Goal: Information Seeking & Learning: Find contact information

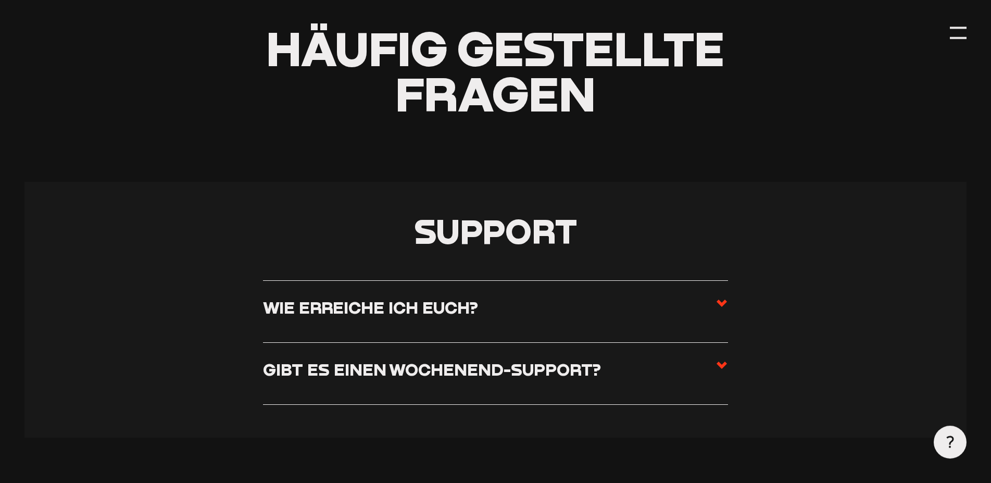
scroll to position [106, 0]
click at [468, 375] on h3 "Gibt es einen Wochenend-Support?" at bounding box center [432, 368] width 338 height 20
click at [0, 0] on input "Gibt es einen Wochenend-Support?" at bounding box center [0, 0] width 0 height 0
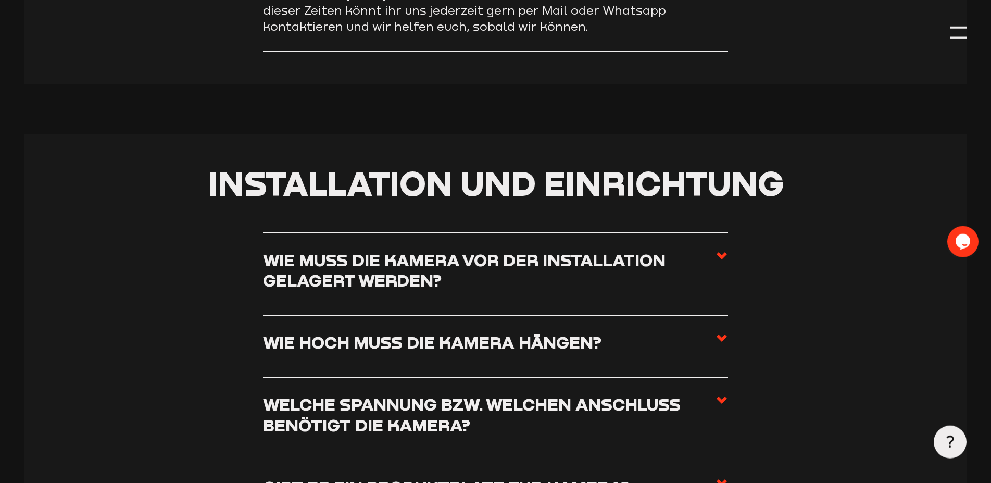
scroll to position [549, 0]
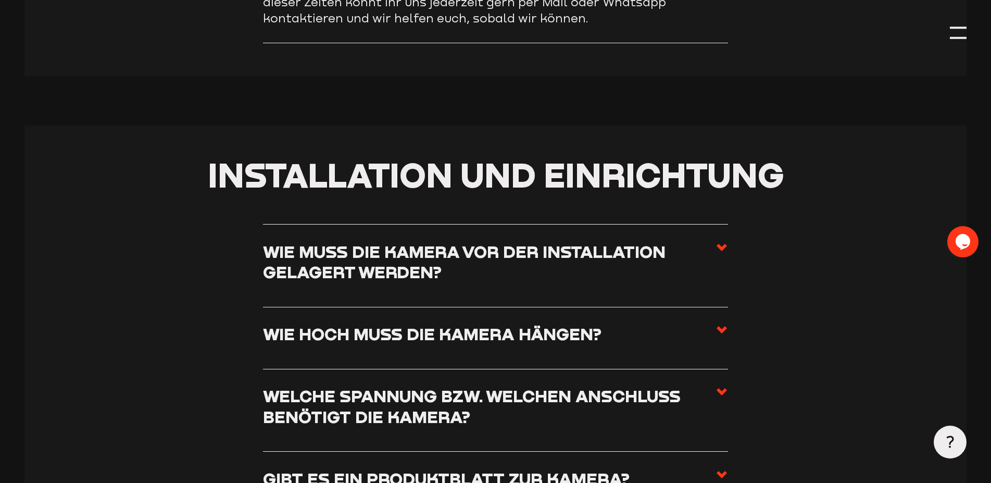
click at [483, 358] on li "Wie hoch muss die Kamera hängen? Die Installationshöhe der Kamera ist sehr indi…" at bounding box center [495, 338] width 464 height 62
click at [722, 325] on li "Wie hoch muss die Kamera hängen? Die Installationshöhe der Kamera ist sehr indi…" at bounding box center [495, 338] width 464 height 62
click at [722, 331] on icon at bounding box center [721, 329] width 12 height 12
click at [0, 0] on input "Wie hoch muss die Kamera hängen?" at bounding box center [0, 0] width 0 height 0
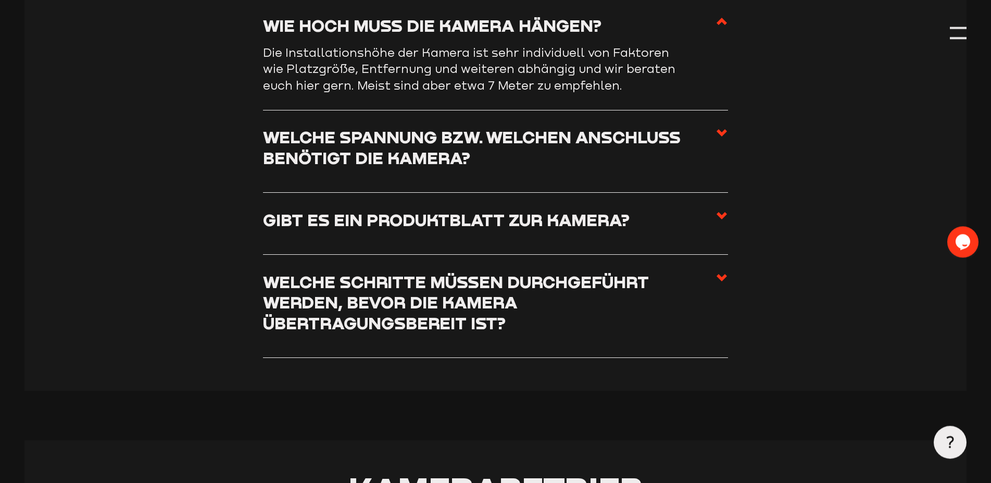
scroll to position [779, 0]
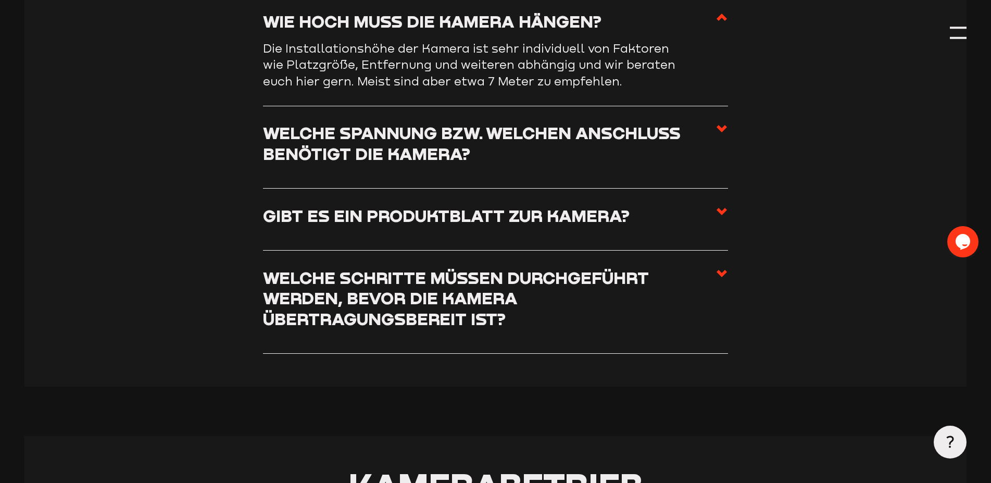
click at [715, 218] on icon at bounding box center [721, 211] width 12 height 12
click at [0, 0] on input "Gibt es ein Produktblatt zur Kamera?" at bounding box center [0, 0] width 0 height 0
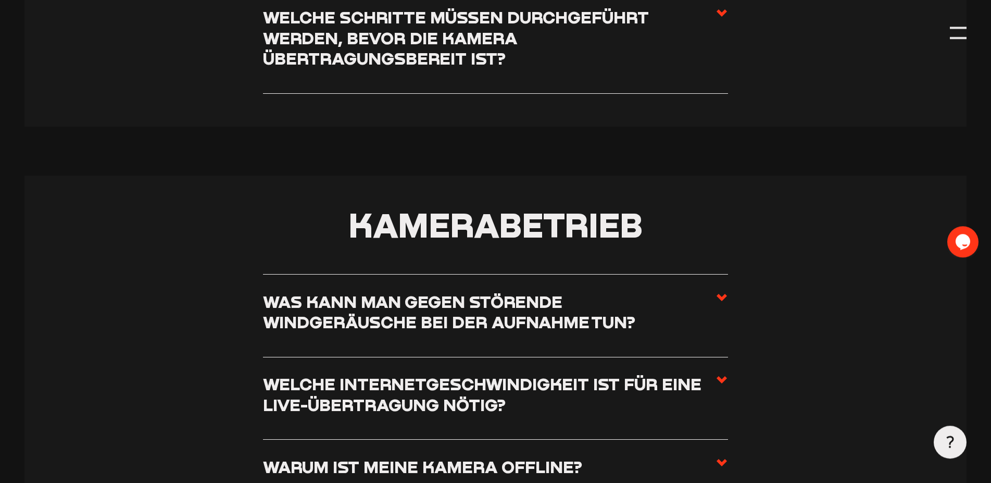
scroll to position [1097, 0]
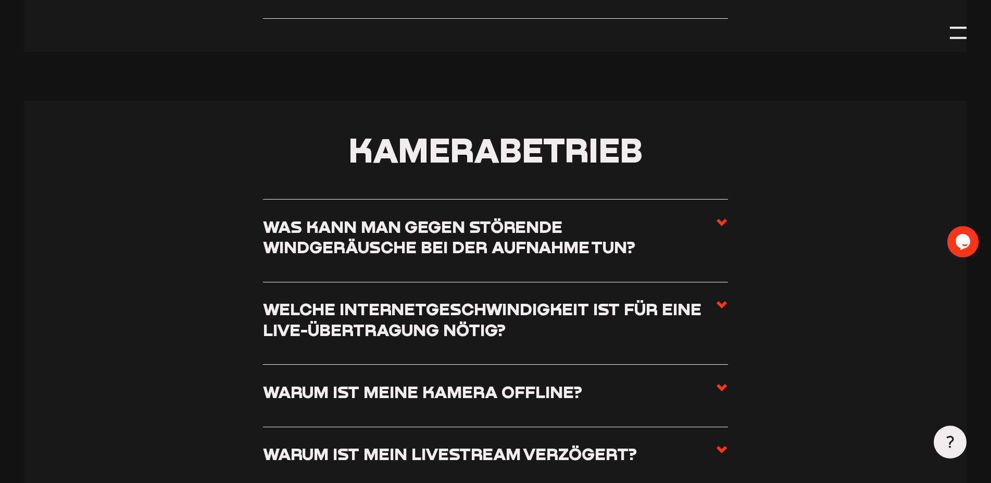
click at [712, 225] on h3 "Was kann man gegen störende Windgeräusche bei der Aufnahme tun?" at bounding box center [489, 236] width 452 height 41
click at [0, 0] on input "Was kann man gegen störende Windgeräusche bei der Aufnahme tun?" at bounding box center [0, 0] width 0 height 0
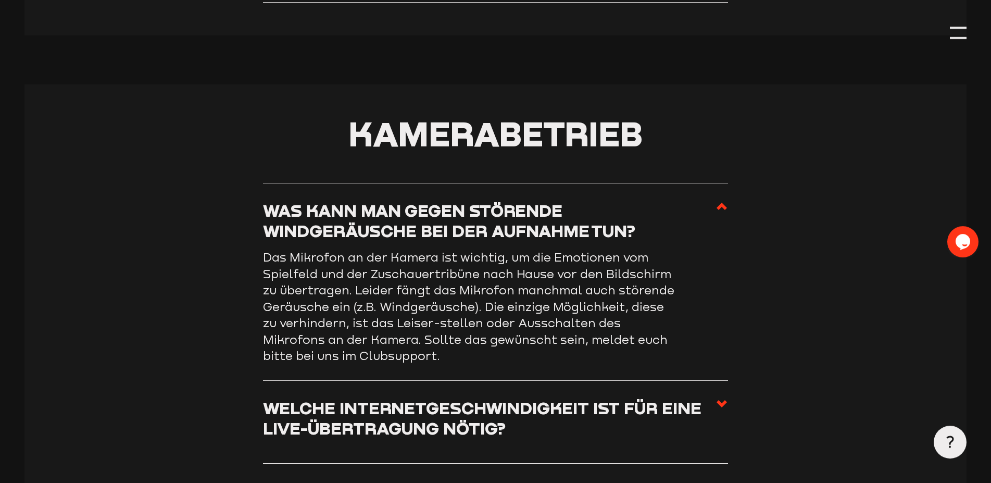
scroll to position [1153, 0]
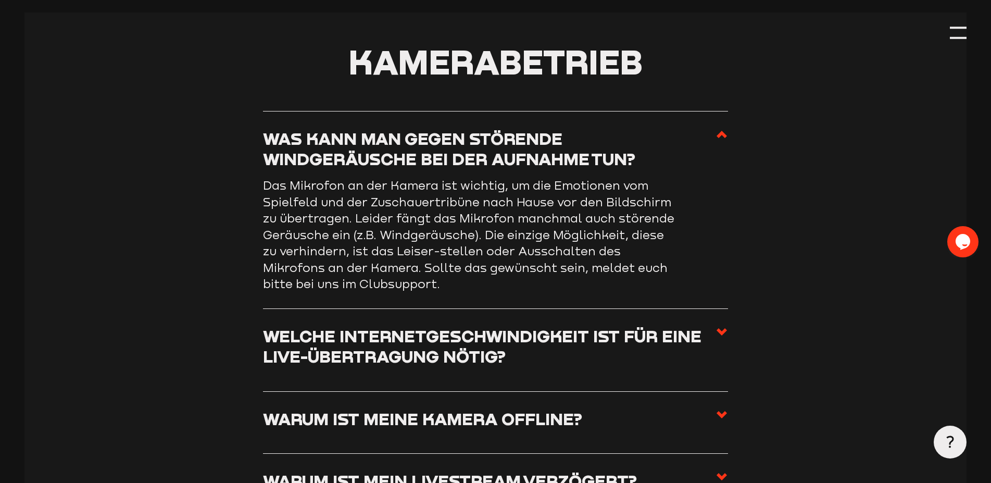
click at [708, 348] on h3 "Welche Internetgeschwindigkeit ist für eine Live-Übertragung nötig?" at bounding box center [489, 345] width 452 height 41
click at [0, 0] on input "Welche Internetgeschwindigkeit ist für eine Live-Übertragung nötig?" at bounding box center [0, 0] width 0 height 0
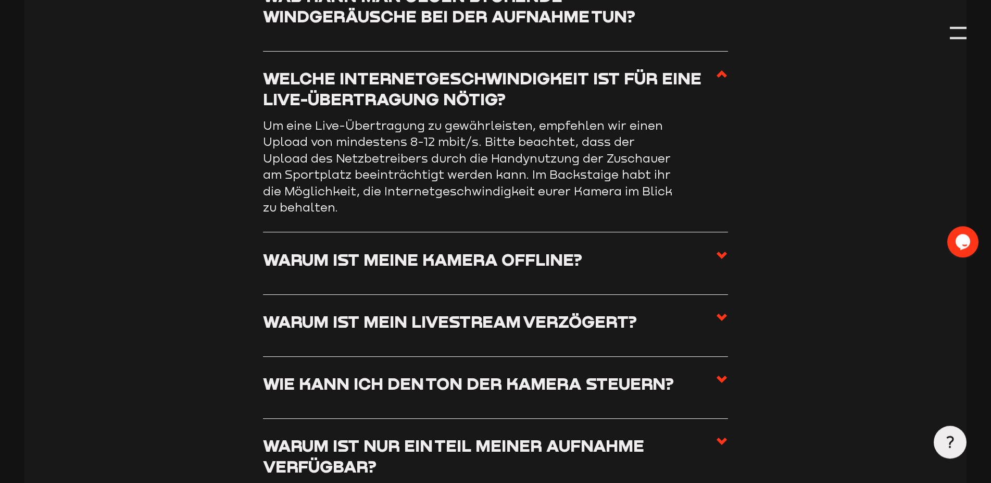
scroll to position [1330, 0]
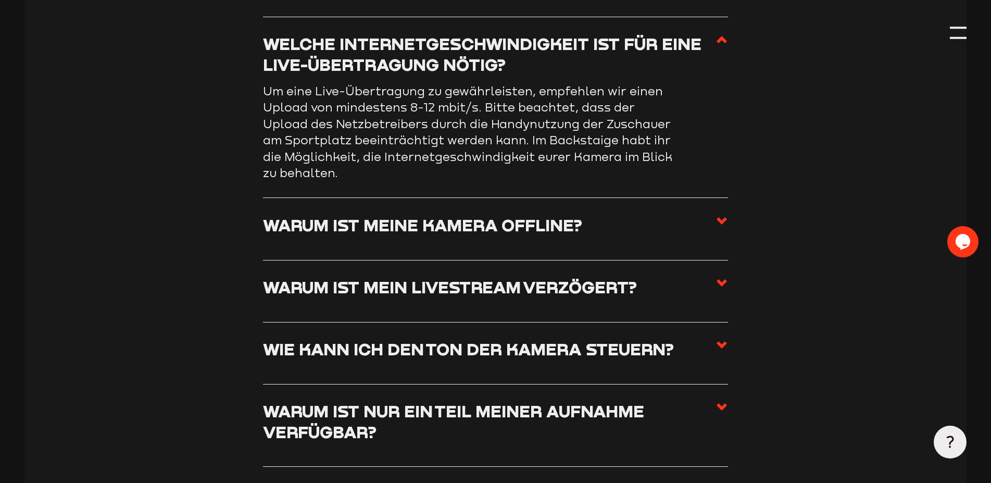
click at [426, 235] on h3 "Warum ist meine Kamera offline?" at bounding box center [422, 224] width 319 height 20
click at [0, 0] on input "Warum ist meine Kamera offline?" at bounding box center [0, 0] width 0 height 0
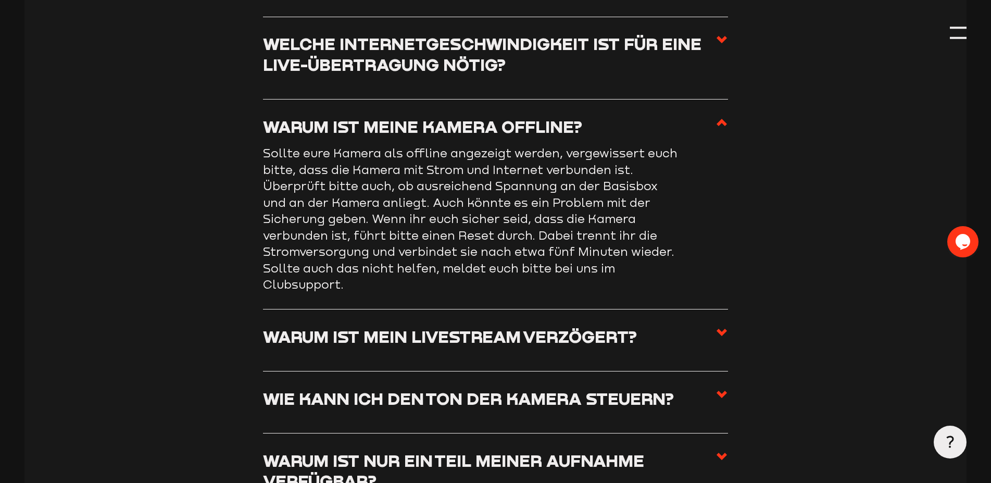
click at [549, 340] on h3 "Warum ist mein Livestream verzögert?" at bounding box center [450, 336] width 374 height 20
click at [0, 0] on input "Warum ist mein Livestream verzögert?" at bounding box center [0, 0] width 0 height 0
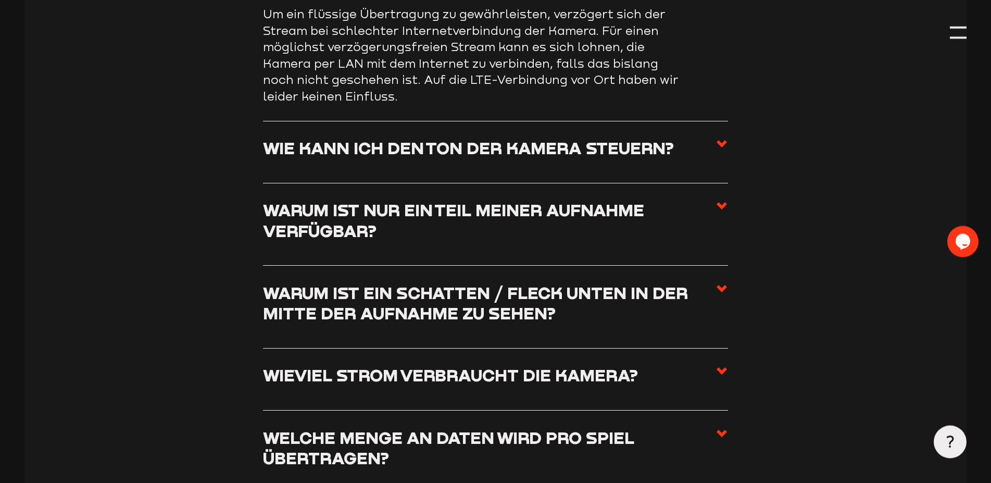
scroll to position [1560, 0]
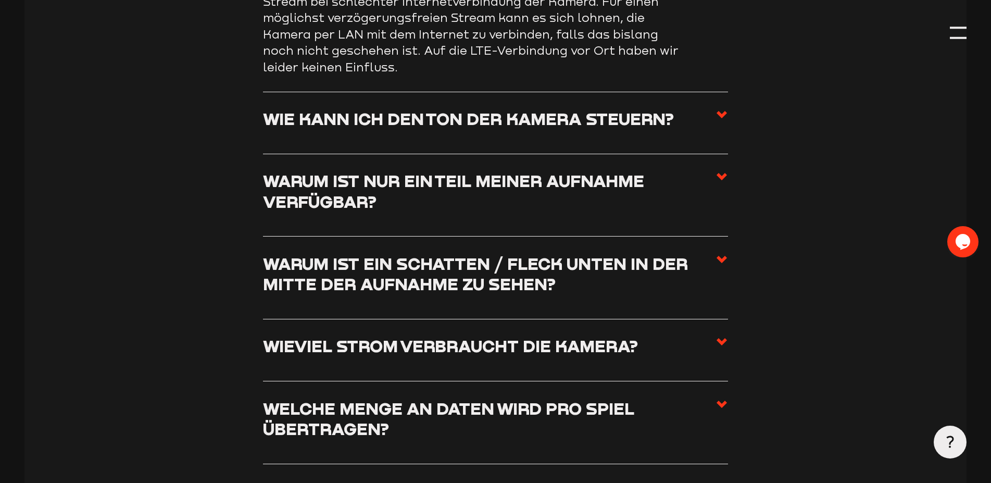
click at [476, 271] on h3 "Warum ist ein Schatten / Fleck unten in der Mitte der Aufnahme zu sehen?" at bounding box center [489, 273] width 452 height 41
click at [0, 0] on input "Warum ist ein Schatten / Fleck unten in der Mitte der Aufnahme zu sehen?" at bounding box center [0, 0] width 0 height 0
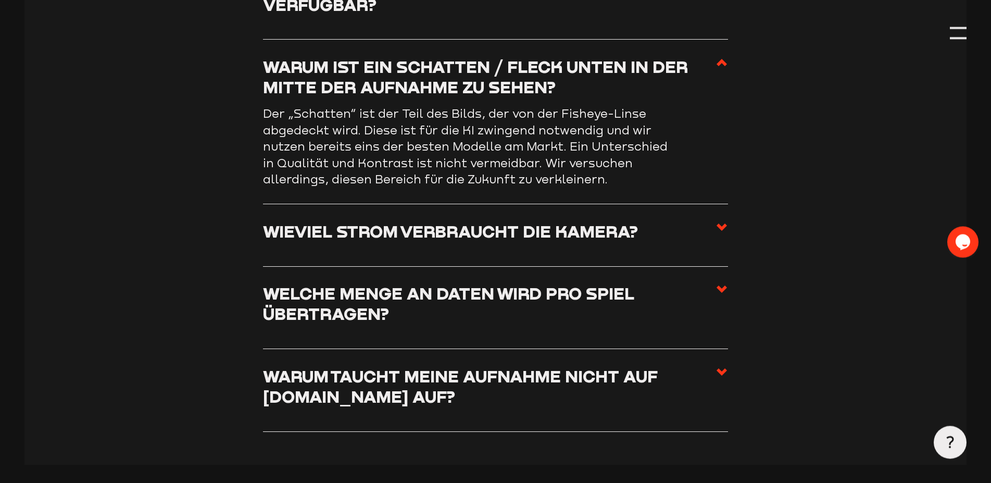
scroll to position [1666, 0]
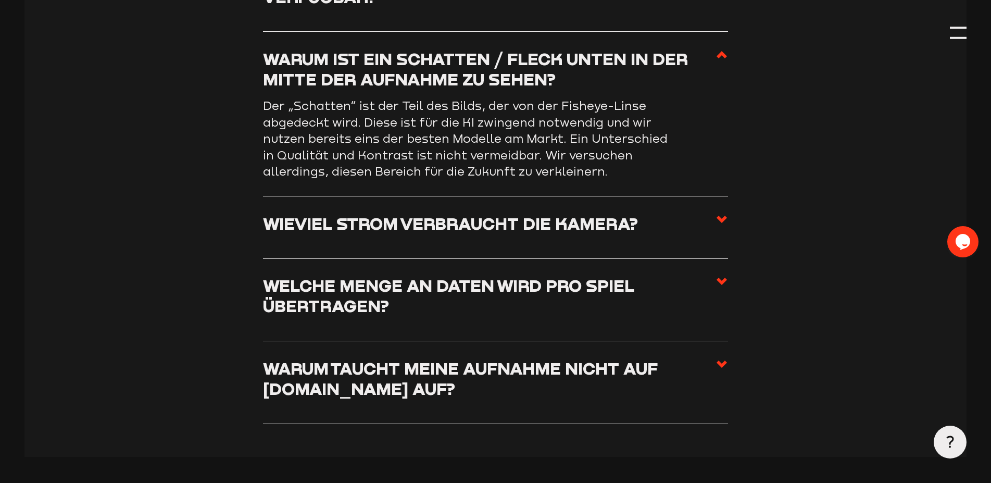
click at [454, 375] on h3 "Warum taucht meine Aufnahme nicht auf [DOMAIN_NAME] auf?" at bounding box center [489, 378] width 452 height 41
click at [0, 0] on input "Warum taucht meine Aufnahme nicht auf [DOMAIN_NAME] auf?" at bounding box center [0, 0] width 0 height 0
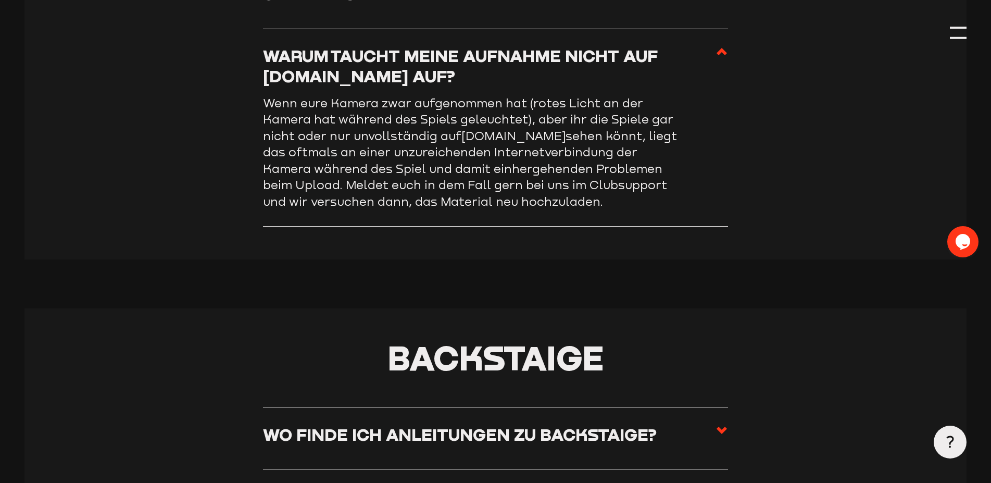
scroll to position [1984, 0]
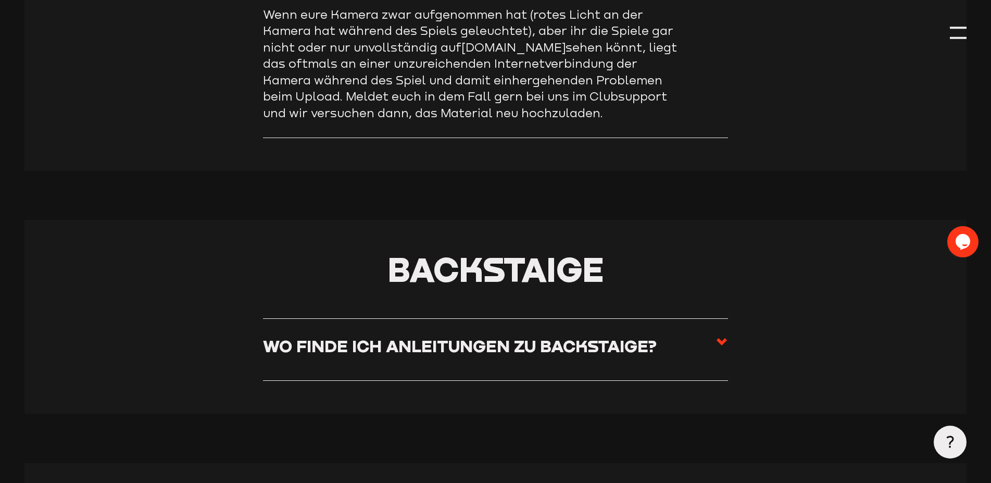
click at [504, 356] on h3 "Wo finde ich Anleitungen zu Backstaige?" at bounding box center [460, 345] width 394 height 20
click at [0, 0] on input "Wo finde ich Anleitungen zu Backstaige?" at bounding box center [0, 0] width 0 height 0
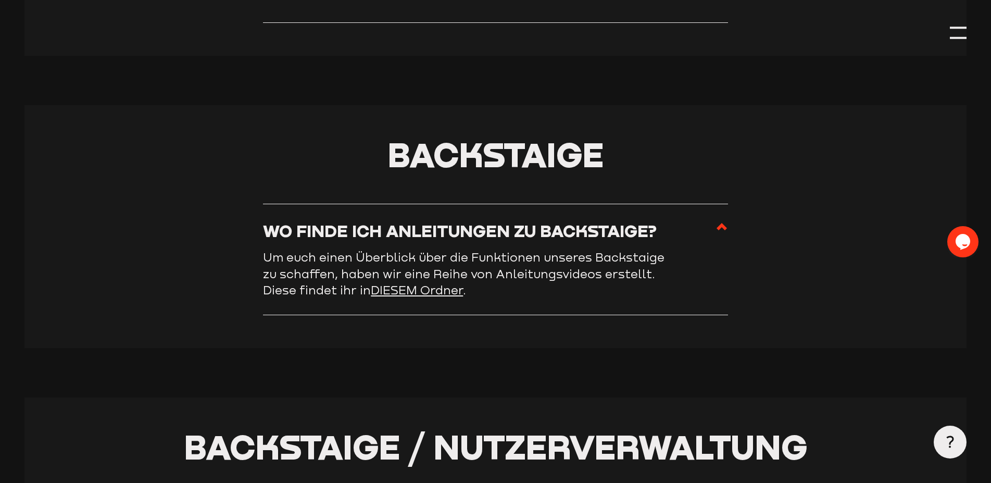
click at [386, 297] on link "DIESEM Ordner" at bounding box center [417, 290] width 92 height 14
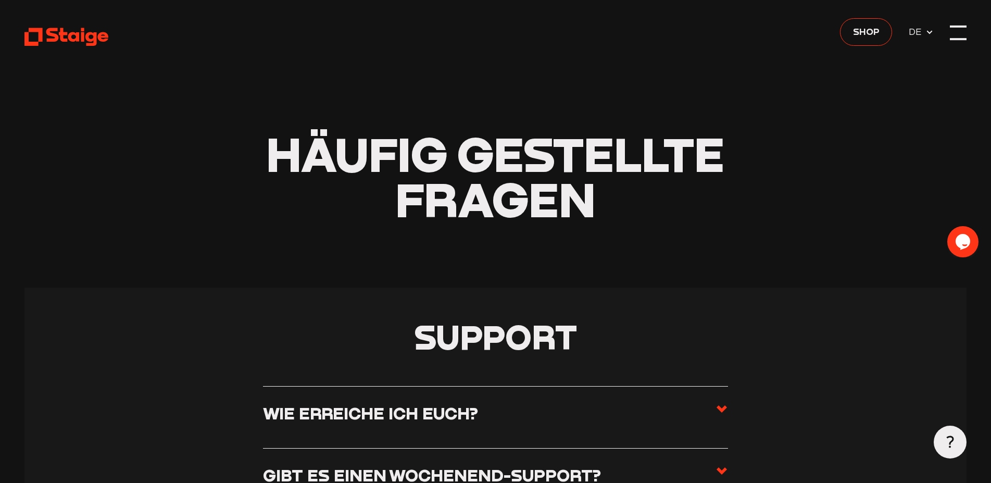
click at [952, 30] on div at bounding box center [958, 32] width 17 height 17
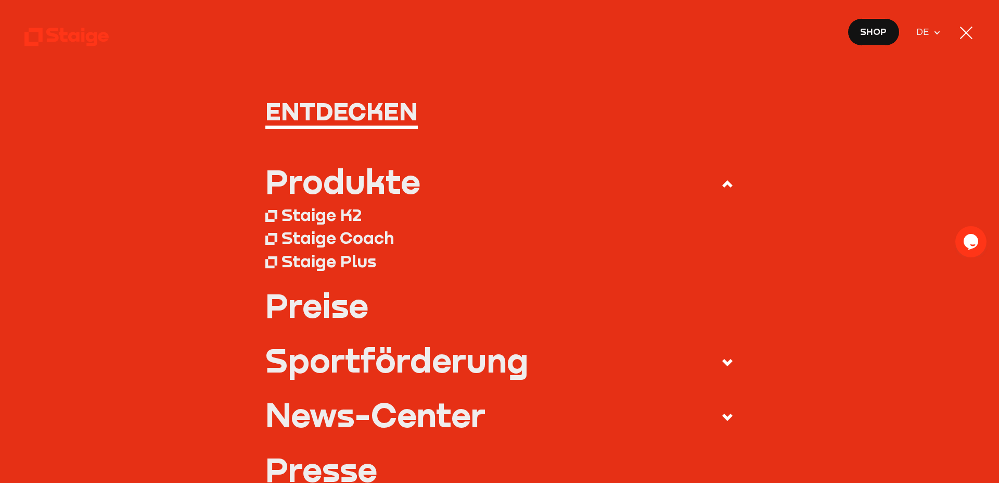
click at [972, 26] on div at bounding box center [966, 32] width 17 height 17
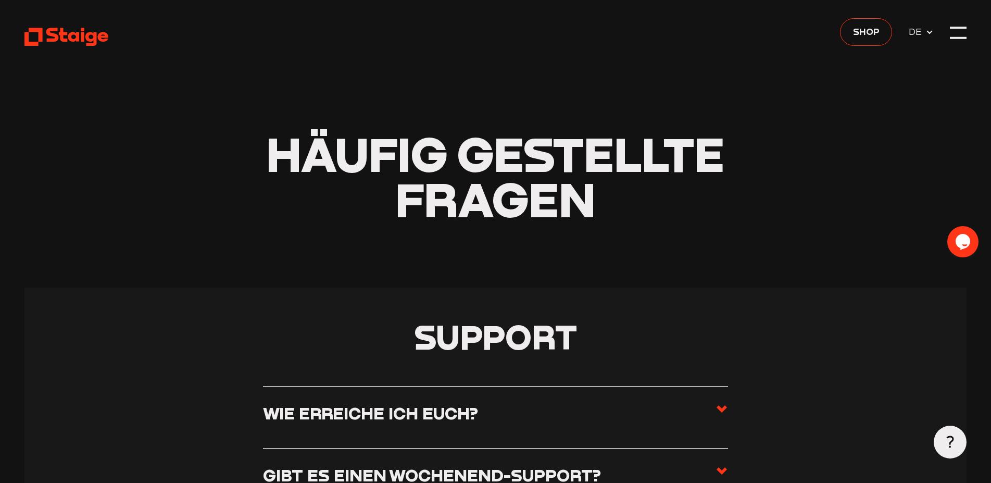
click at [953, 245] on div "Opens Chat This icon Opens the chat window." at bounding box center [962, 241] width 31 height 17
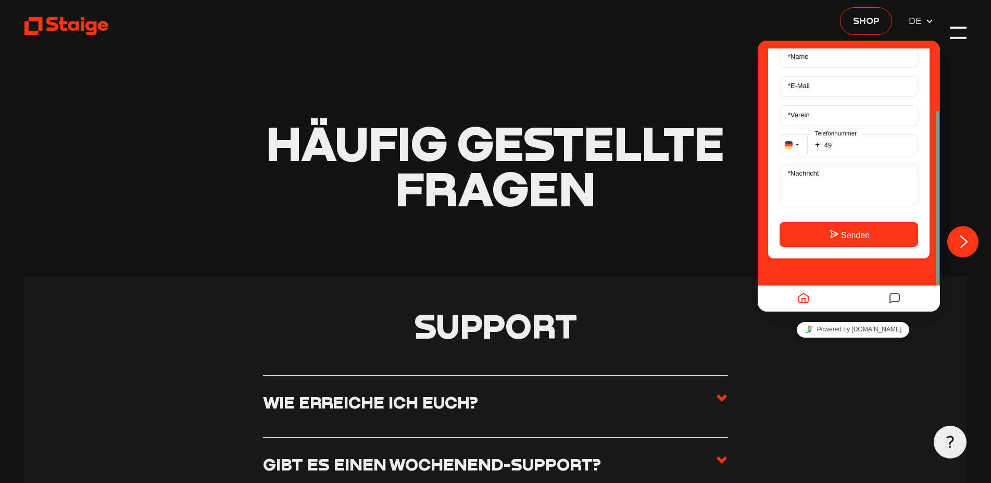
scroll to position [18, 0]
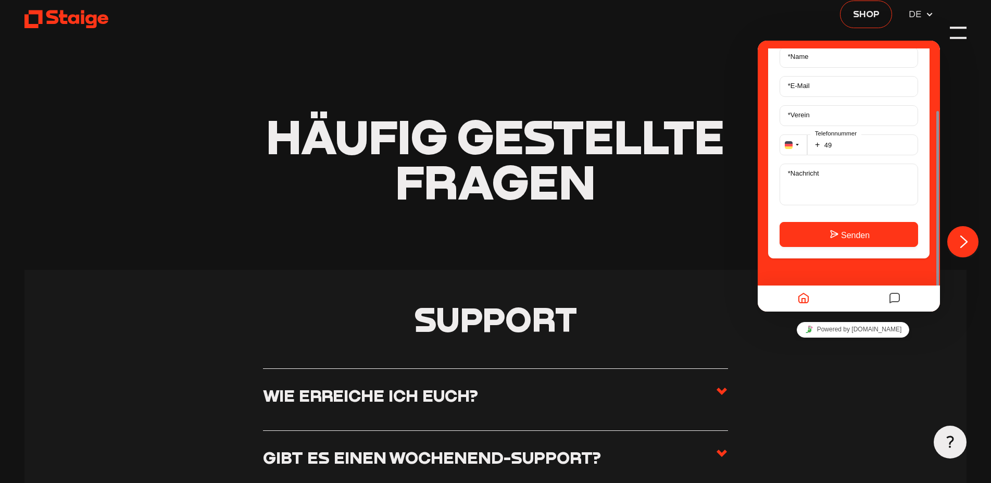
click at [842, 409] on section "Support Wie erreiche ich euch? Ihr erreicht uns von Montag bis Freitag von 08:0…" at bounding box center [494, 398] width 941 height 256
click at [249, 183] on header "Häufig gestellte Fragen" at bounding box center [494, 125] width 941 height 287
click at [856, 9] on span "Shop" at bounding box center [866, 13] width 27 height 15
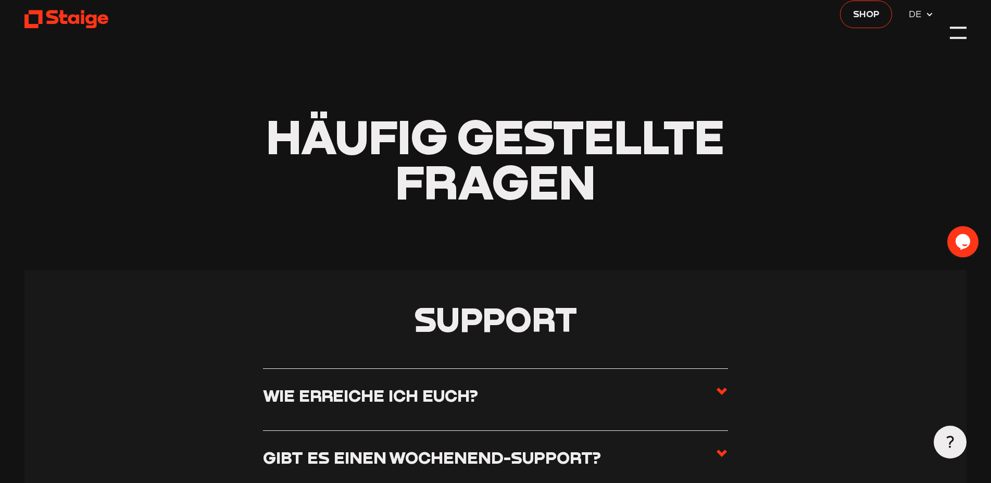
click at [946, 438] on icon at bounding box center [949, 441] width 12 height 12
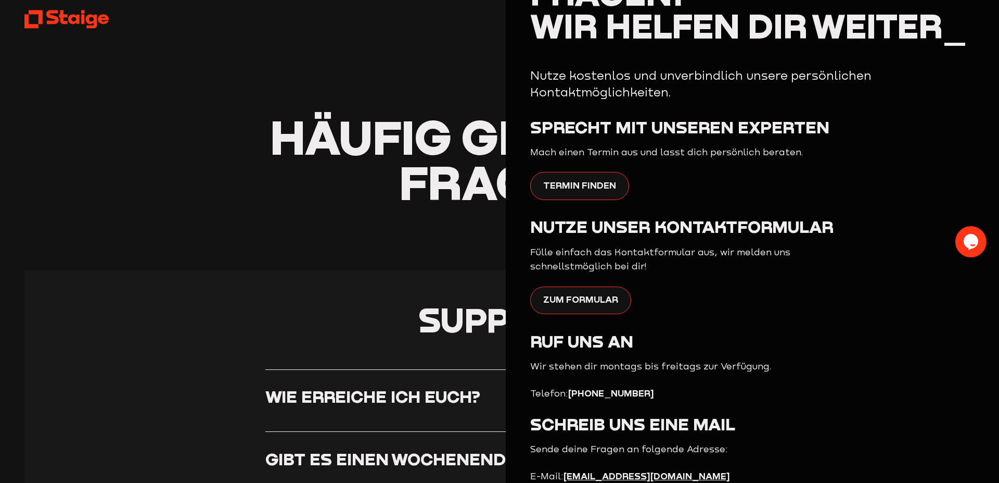
scroll to position [122, 0]
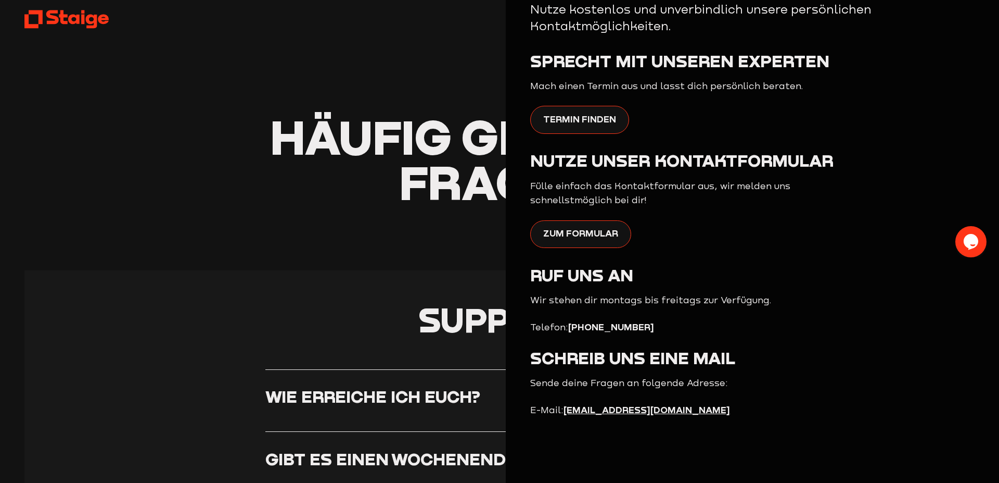
click at [255, 218] on header "Häufig gestellte Fragen" at bounding box center [499, 126] width 950 height 288
drag, startPoint x: 347, startPoint y: 34, endPoint x: 37, endPoint y: 7, distance: 310.9
click at [337, 36] on header "Häufig gestellte Fragen" at bounding box center [499, 126] width 950 height 288
drag, startPoint x: 153, startPoint y: 42, endPoint x: 161, endPoint y: 42, distance: 7.8
click at [161, 42] on header "Häufig gestellte Fragen" at bounding box center [499, 126] width 950 height 288
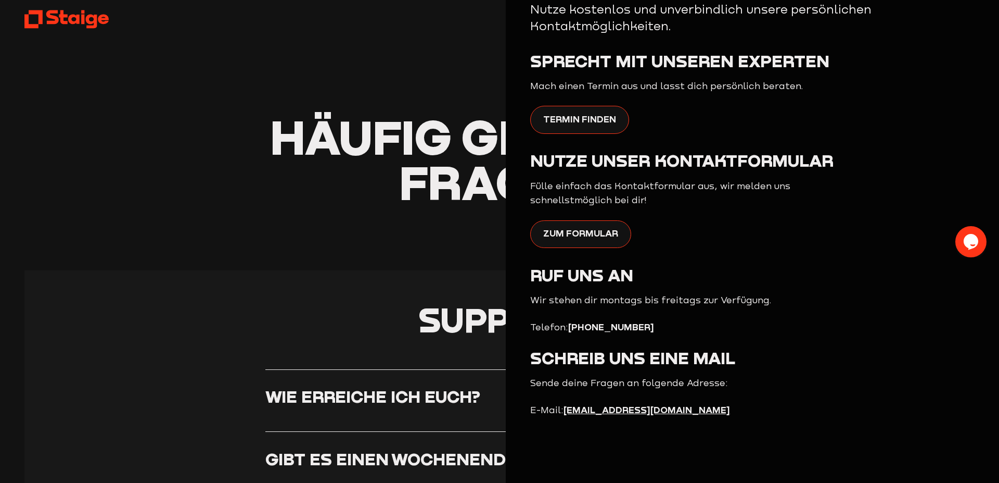
drag, startPoint x: 346, startPoint y: 220, endPoint x: 325, endPoint y: 297, distance: 79.9
click at [346, 222] on header "Häufig gestellte Fragen" at bounding box center [499, 126] width 950 height 288
click at [313, 395] on h3 "Wie erreiche ich euch?" at bounding box center [372, 396] width 215 height 21
click at [0, 0] on input "Wie erreiche ich euch?" at bounding box center [0, 0] width 0 height 0
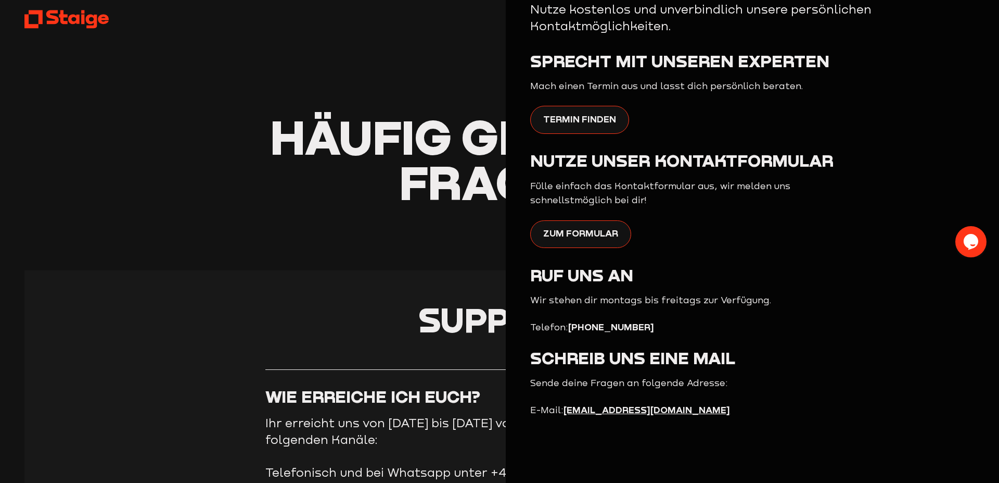
click at [230, 236] on header "Häufig gestellte Fragen" at bounding box center [499, 126] width 950 height 288
click at [367, 472] on li "Telefonisch und bei Whatsapp unter +49 201 / 24 68 51 777" at bounding box center [499, 472] width 469 height 17
click at [978, 241] on icon "Chat widget" at bounding box center [971, 241] width 15 height 16
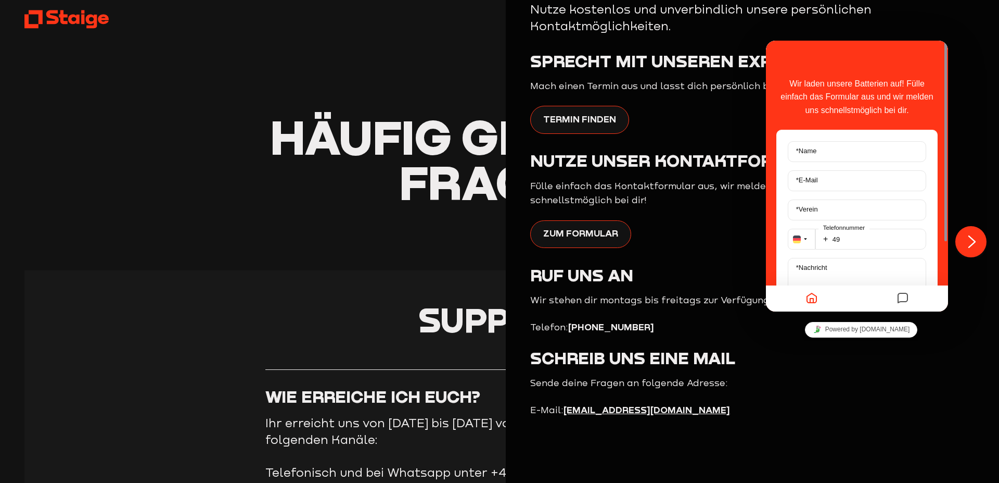
click at [355, 95] on header "Häufig gestellte Fragen" at bounding box center [499, 126] width 950 height 288
click at [261, 95] on header "Häufig gestellte Fragen" at bounding box center [499, 126] width 950 height 288
